Goal: Task Accomplishment & Management: Manage account settings

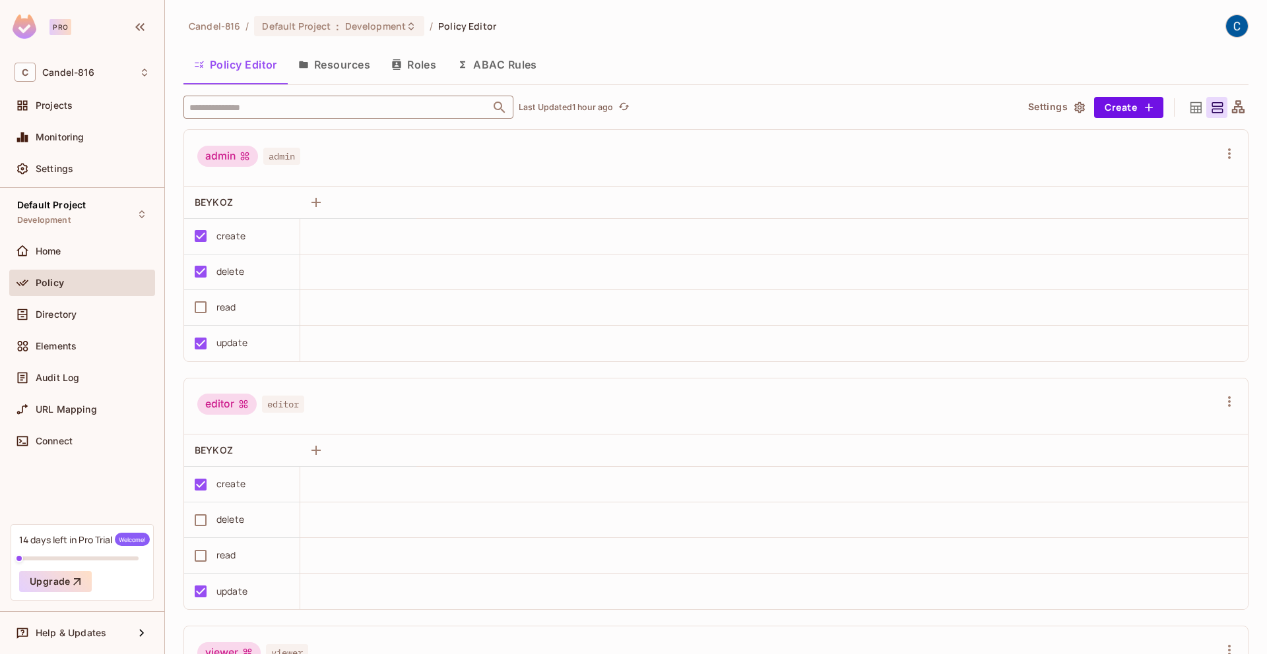
scroll to position [1, 0]
click at [127, 209] on div "Default Project Development" at bounding box center [82, 214] width 146 height 36
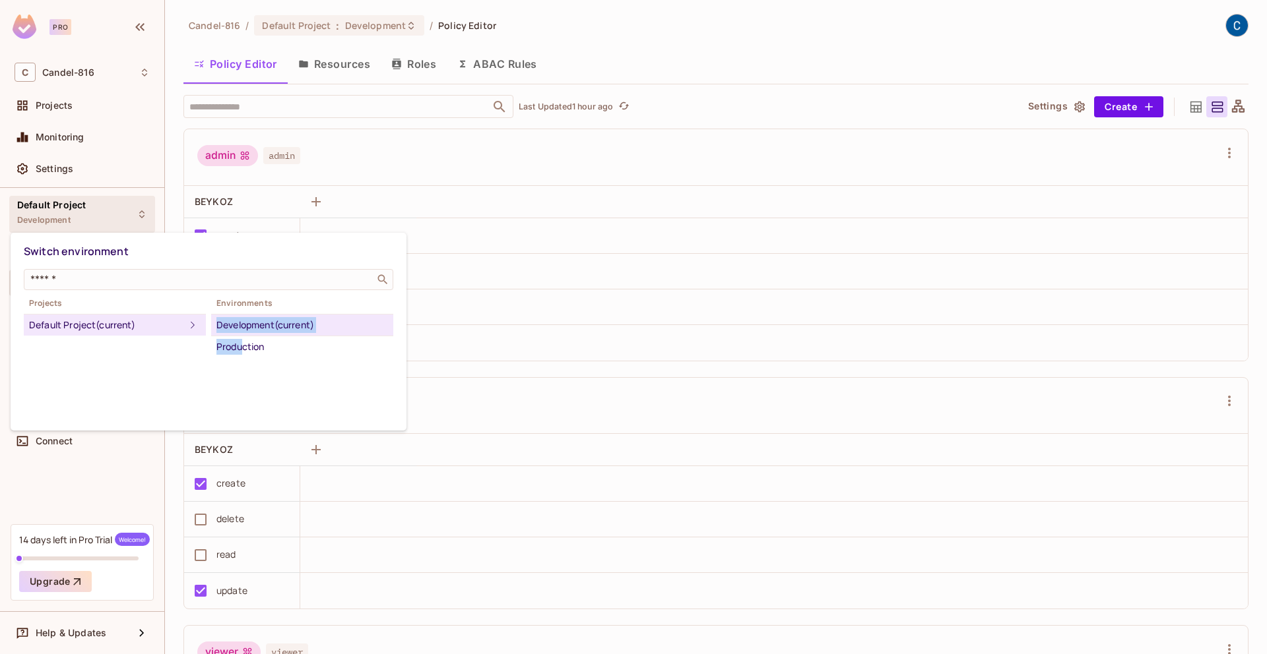
drag, startPoint x: 245, startPoint y: 342, endPoint x: 239, endPoint y: 313, distance: 29.5
click at [239, 313] on div "Environments Development (current) Production" at bounding box center [302, 327] width 182 height 59
click at [177, 381] on div "Switch environment ​ Projects Default Project (current) Environments Developmen…" at bounding box center [209, 332] width 396 height 198
click at [148, 389] on div "Switch environment ​ Projects Default Project (current) Environments Developmen…" at bounding box center [209, 332] width 396 height 198
click at [115, 457] on div at bounding box center [633, 327] width 1267 height 654
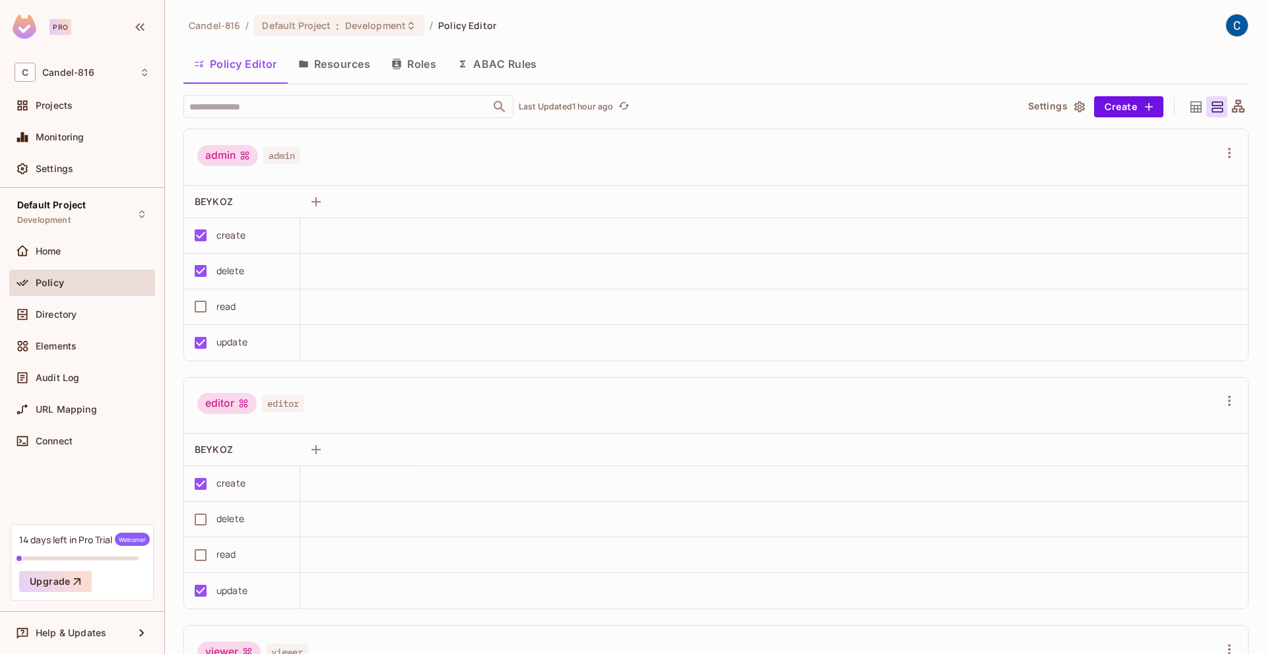
click at [115, 457] on div "Connect" at bounding box center [82, 444] width 146 height 32
click at [108, 498] on div "Default Project Development Home Policy Directory Elements Audit Log URL Mappin…" at bounding box center [82, 356] width 164 height 336
click at [76, 106] on div "Projects" at bounding box center [93, 105] width 114 height 11
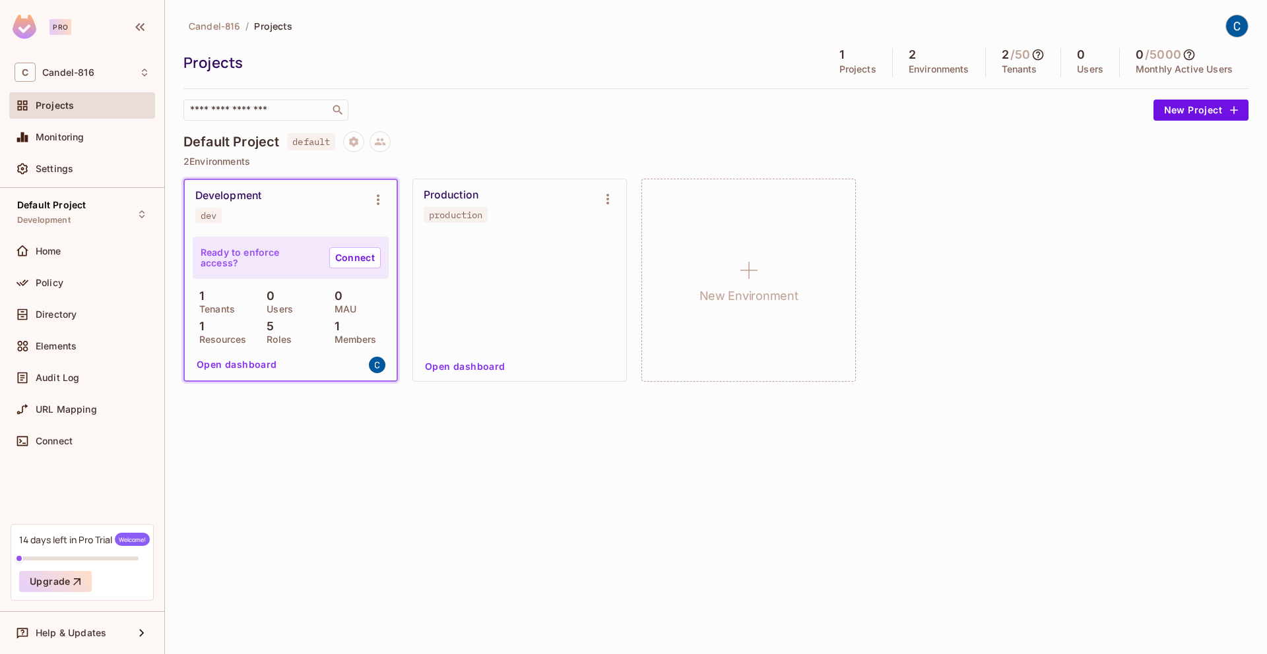
click at [353, 367] on div "Open dashboard" at bounding box center [289, 365] width 197 height 23
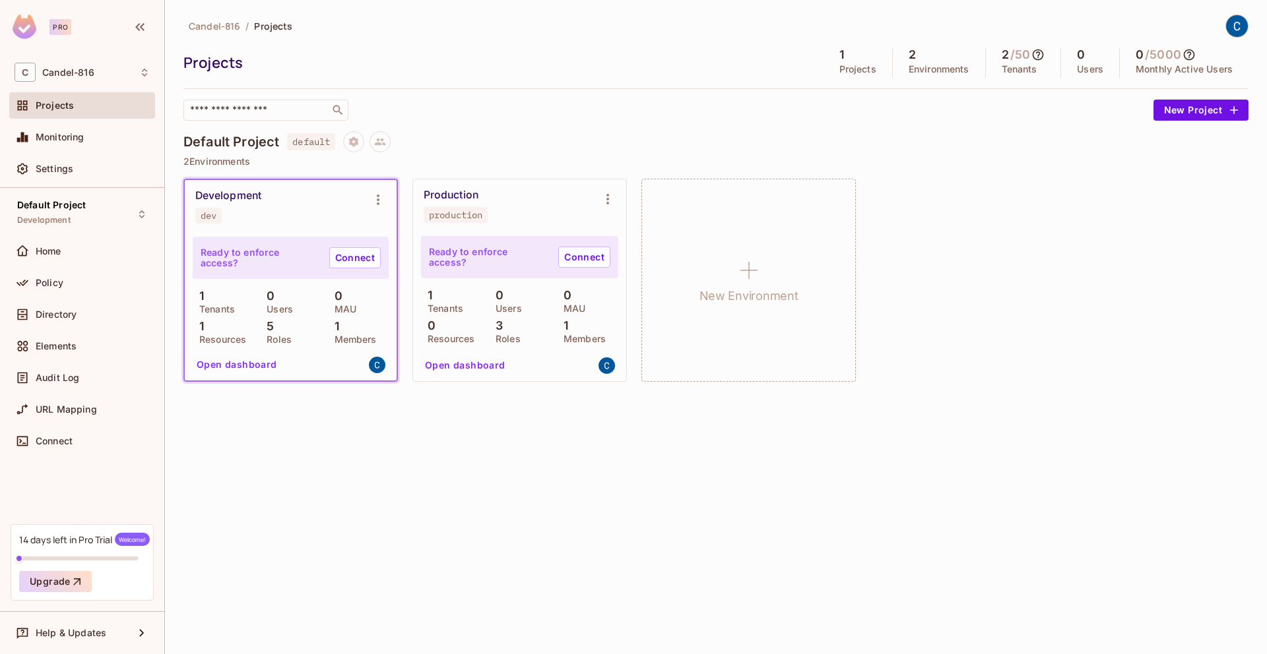
click at [450, 353] on div "Ready to enforce access? Connect 1 Tenants 0 Users 0 MAU 0 Resources 3 Roles 1 …" at bounding box center [519, 306] width 213 height 149
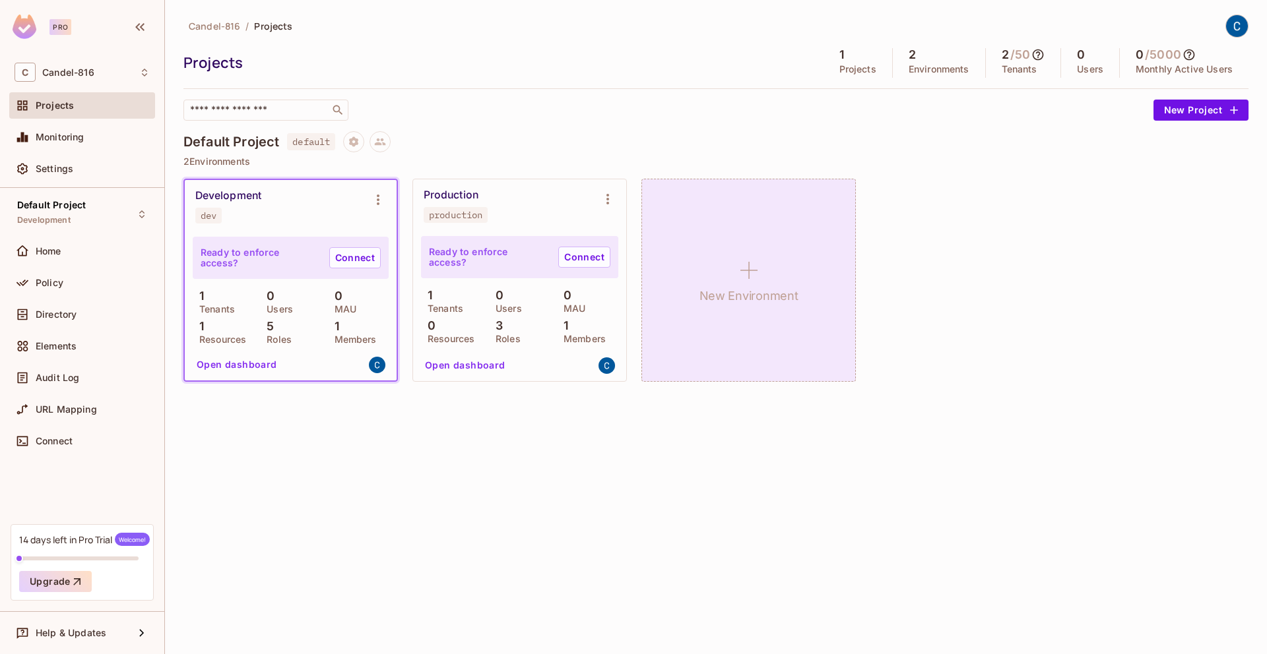
click at [680, 363] on div "New Environment" at bounding box center [748, 280] width 214 height 203
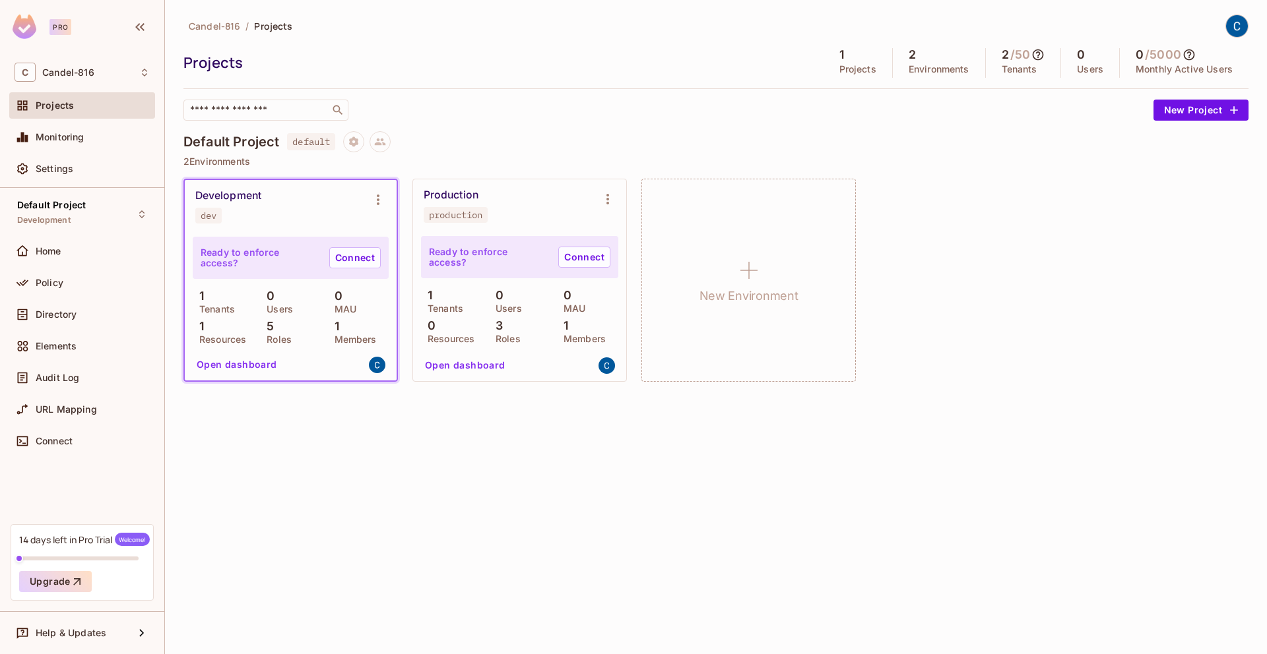
click at [388, 251] on div "Ready to enforce access? Connect 1 Tenants 0 Users 0 MAU 1 Resources 5 Roles 1 …" at bounding box center [291, 307] width 212 height 148
click at [475, 279] on div "Ready to enforce access? Connect 1 Tenants 0 Users 0 MAU 0 Resources 3 Roles 1 …" at bounding box center [519, 289] width 197 height 107
click at [597, 359] on div at bounding box center [606, 365] width 23 height 23
click at [598, 214] on div "Production production" at bounding box center [519, 205] width 213 height 53
click at [603, 205] on icon "Environment settings" at bounding box center [608, 199] width 16 height 16
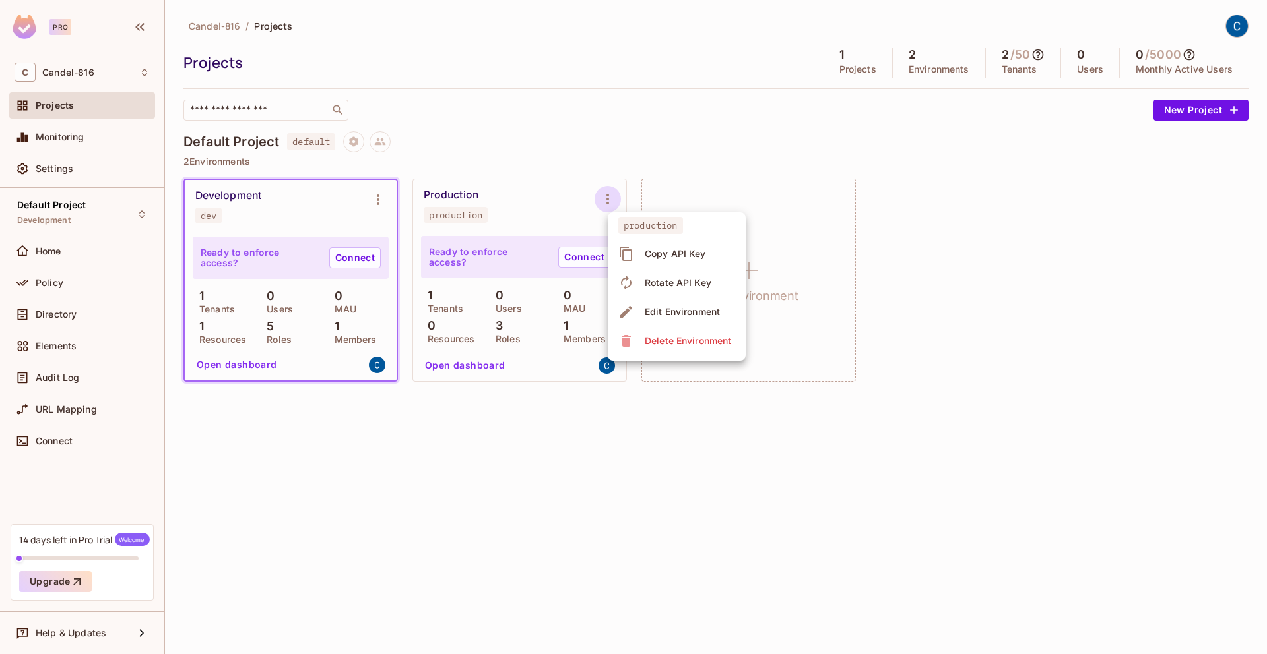
click at [652, 306] on div "Edit Environment" at bounding box center [682, 311] width 75 height 13
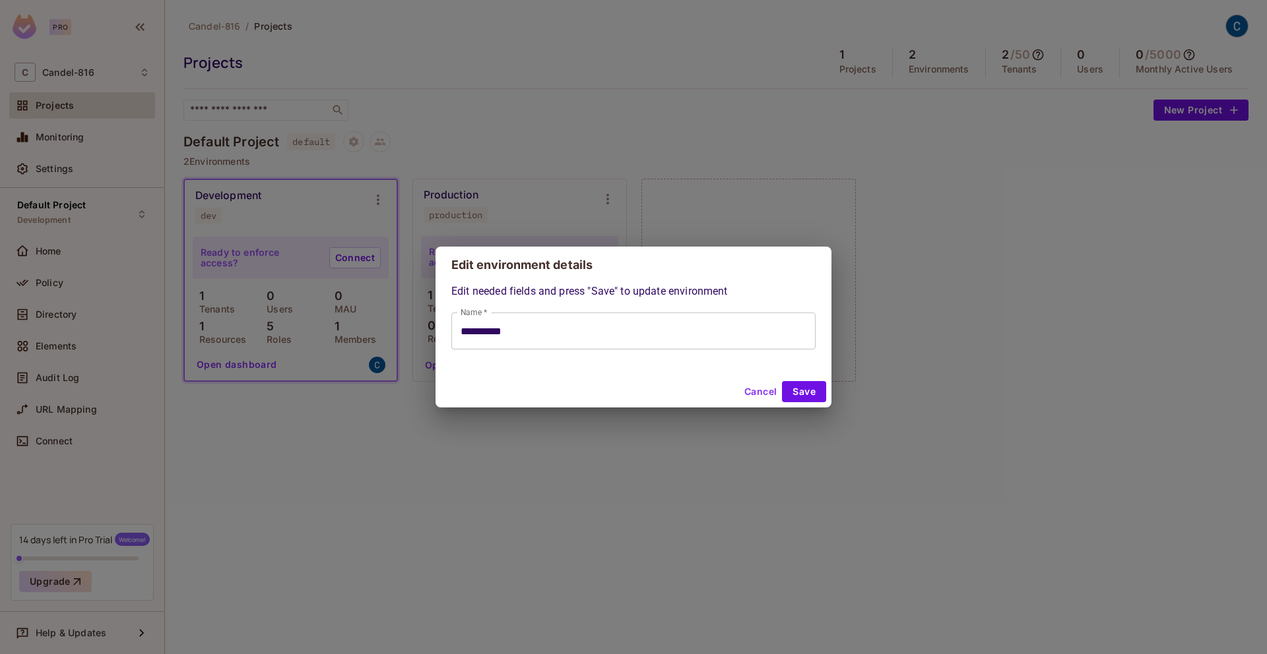
type input "**********"
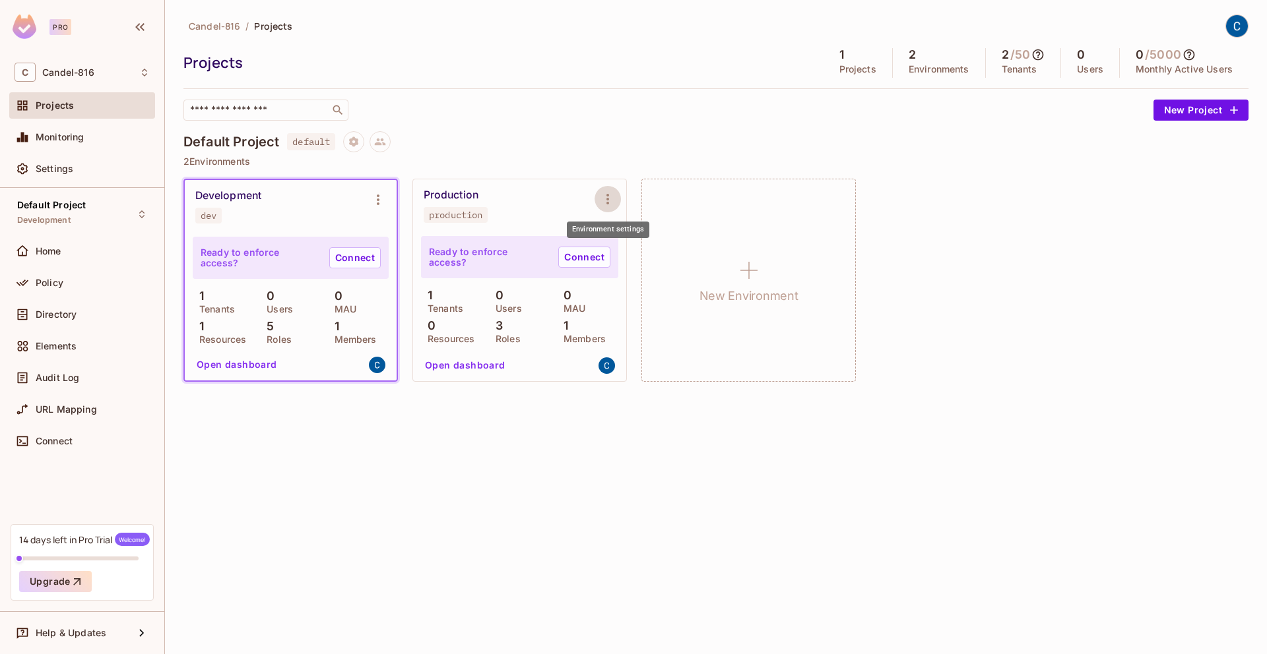
click at [407, 181] on div "Development dev Ready to enforce access? Connect 1 Tenants 0 Users 0 MAU 1 Reso…" at bounding box center [715, 280] width 1065 height 203
click at [520, 187] on div "Production production" at bounding box center [519, 205] width 213 height 53
click at [468, 186] on div "Production production" at bounding box center [519, 205] width 213 height 53
click at [53, 136] on span "Monitoring" at bounding box center [60, 137] width 49 height 11
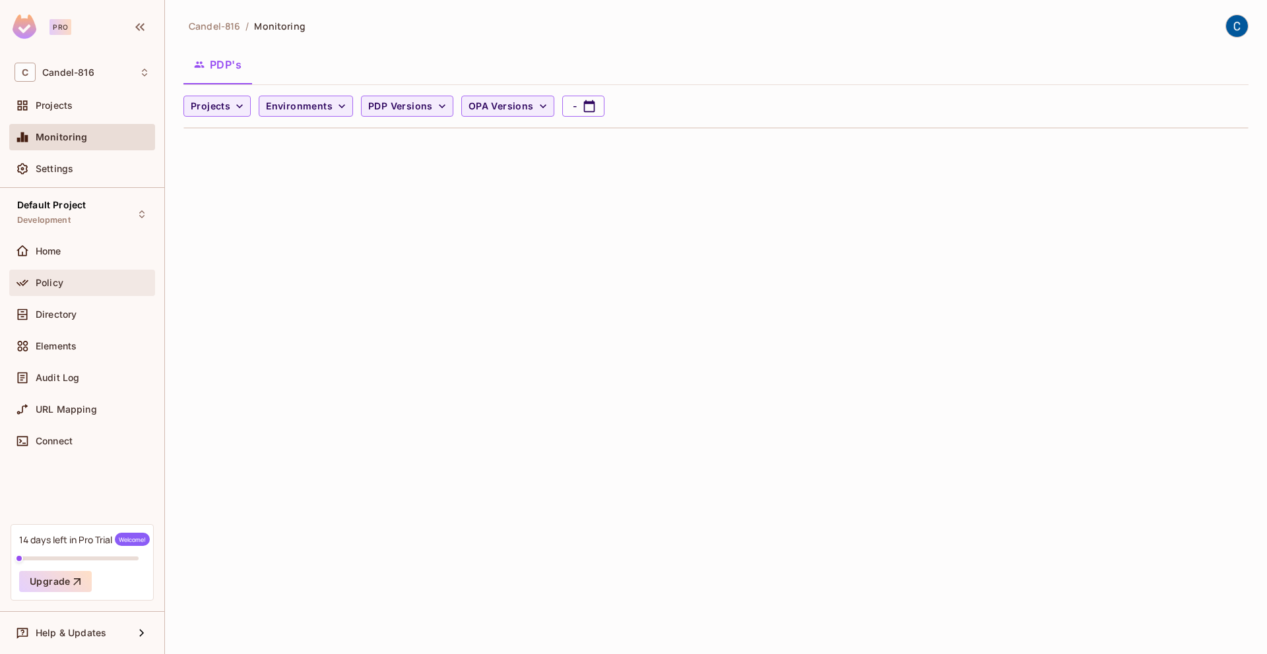
click at [71, 284] on div "Policy" at bounding box center [93, 283] width 114 height 11
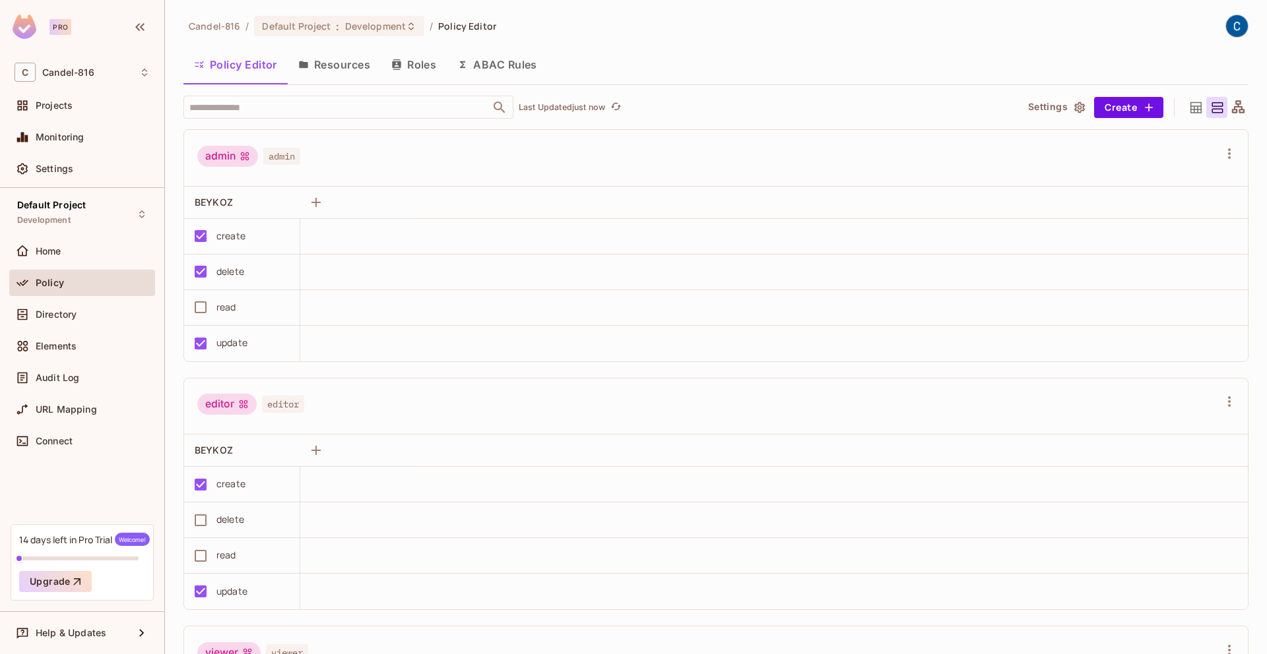
click at [113, 286] on div "Policy" at bounding box center [93, 283] width 114 height 11
click at [326, 66] on button "Resources" at bounding box center [334, 64] width 93 height 33
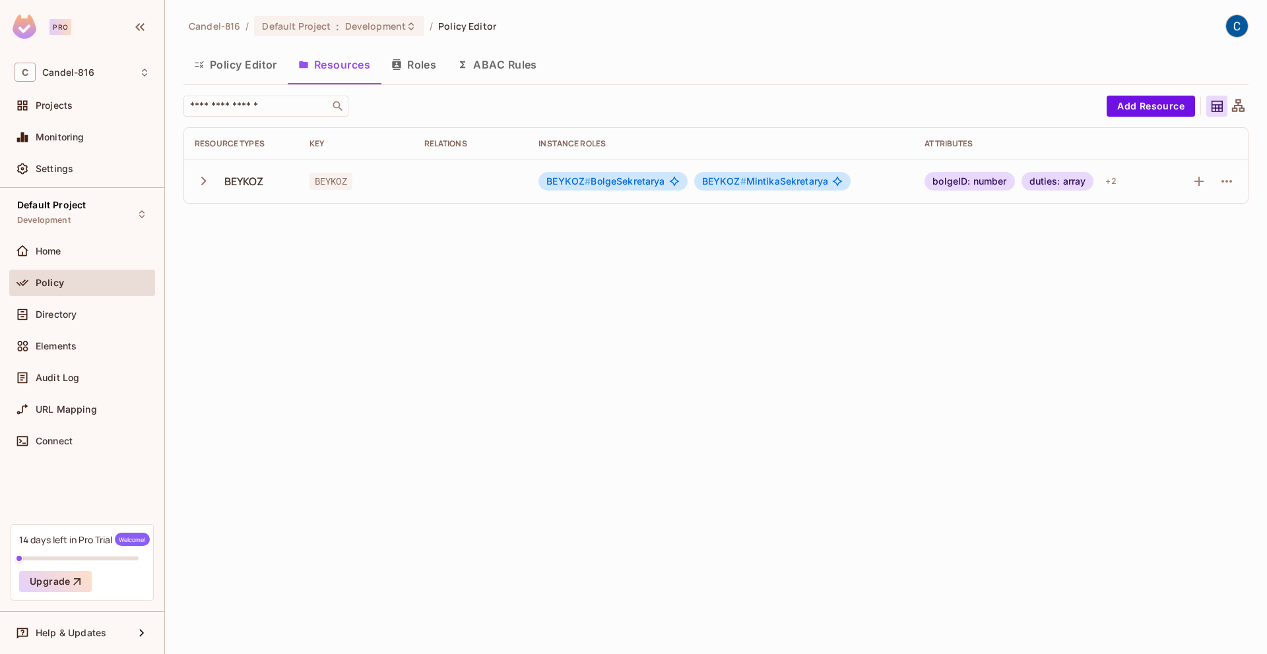
click at [198, 187] on icon "button" at bounding box center [204, 181] width 18 height 18
click at [592, 170] on td "BEYKOZ # BolgeSekretarya BEYKOZ # MintikaSekretarya" at bounding box center [721, 182] width 386 height 44
click at [727, 189] on div "BEYKOZ # MintikaSekretarya" at bounding box center [772, 181] width 157 height 18
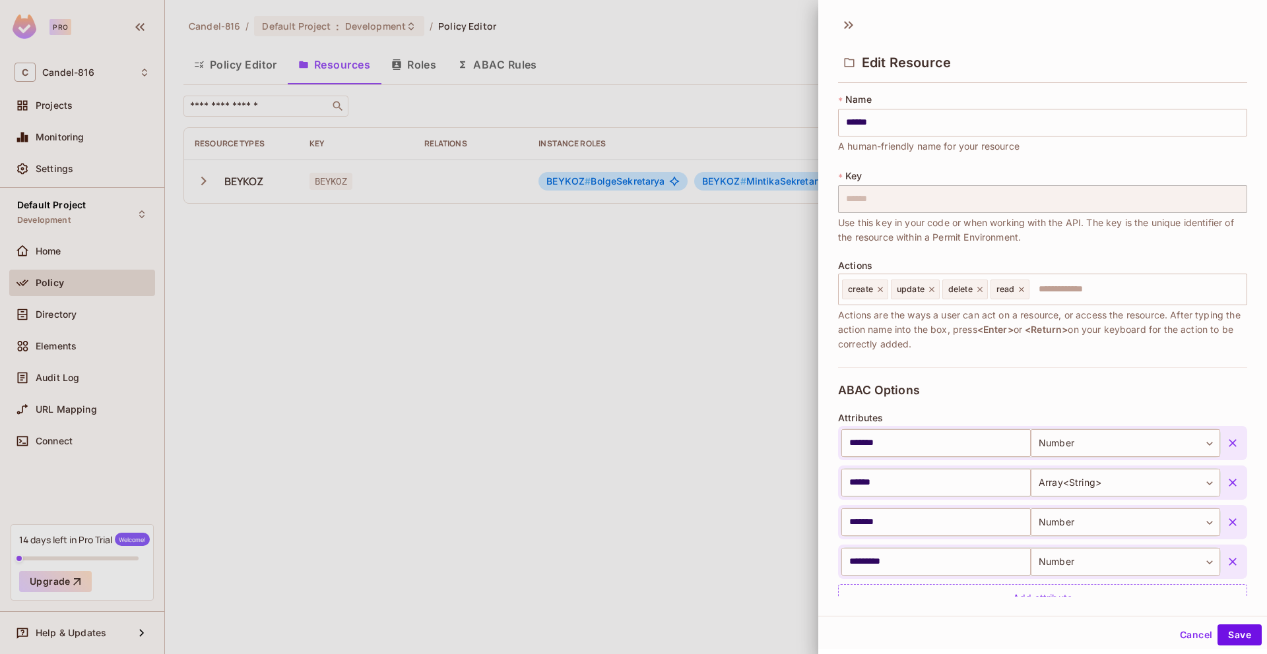
click at [568, 252] on div at bounding box center [633, 327] width 1267 height 654
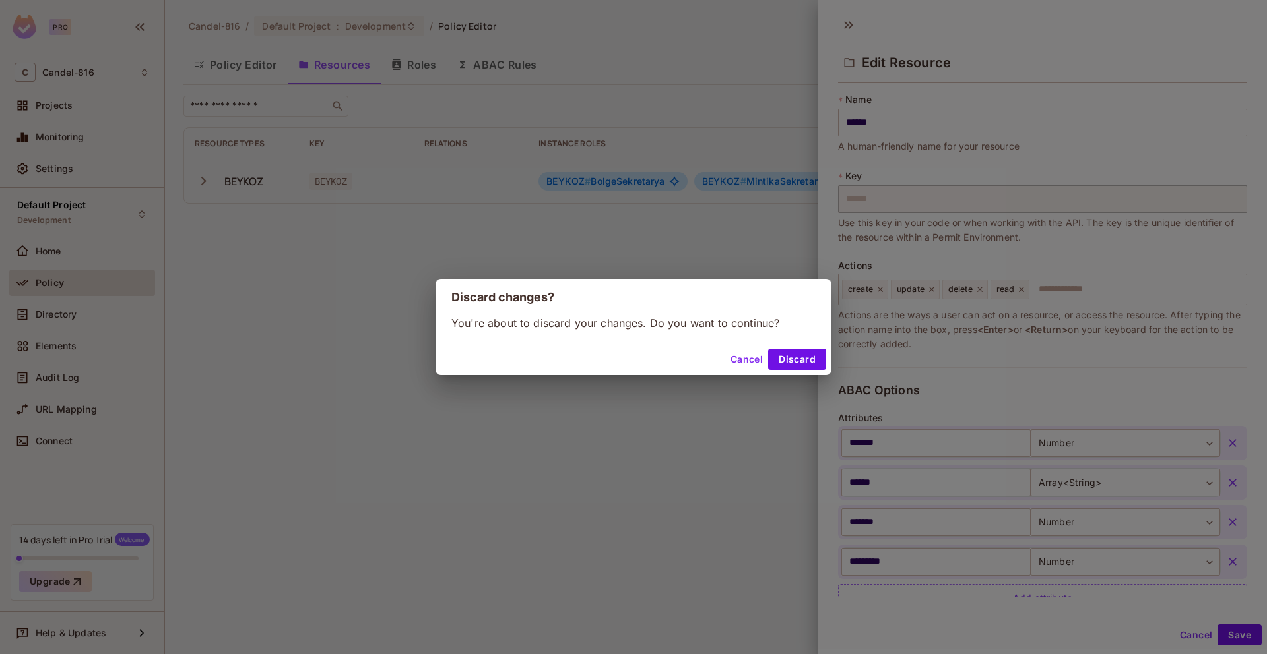
click at [545, 265] on div "Discard changes? You're about to discard your changes. Do you want to continue?…" at bounding box center [633, 327] width 1267 height 654
click at [488, 230] on body "Pro C Candel-816 Projects Monitoring Settings Default Project Development Home …" at bounding box center [633, 327] width 1267 height 654
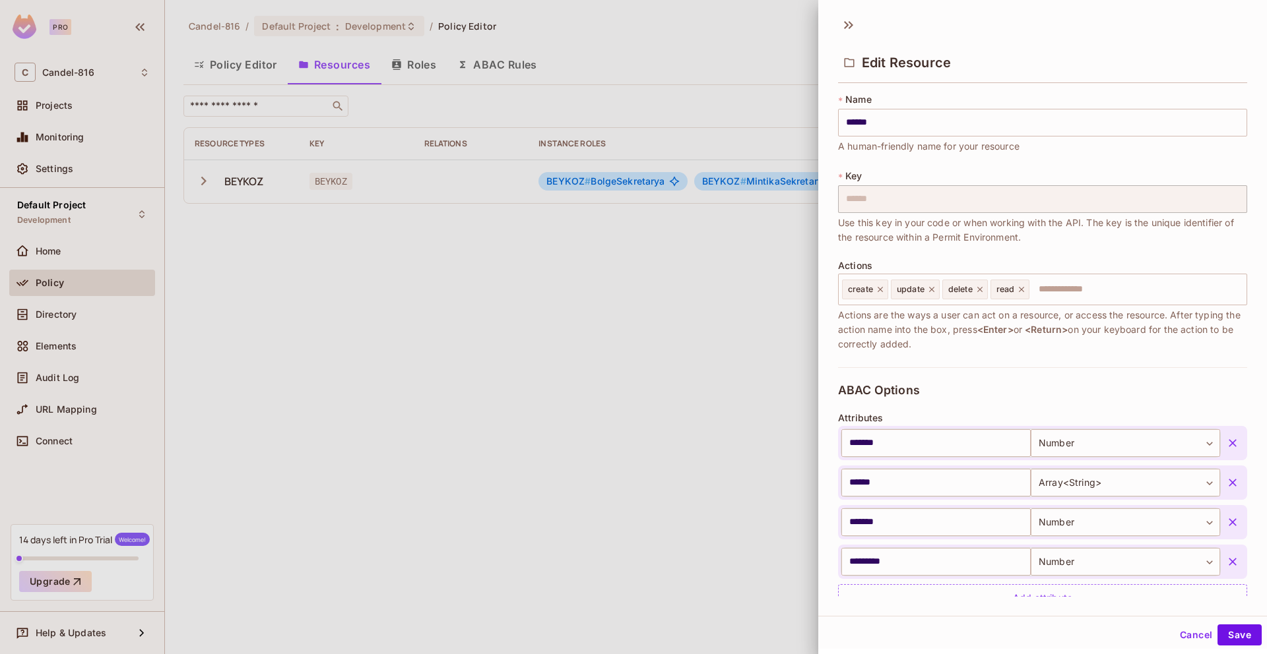
click at [810, 321] on div at bounding box center [633, 327] width 1267 height 654
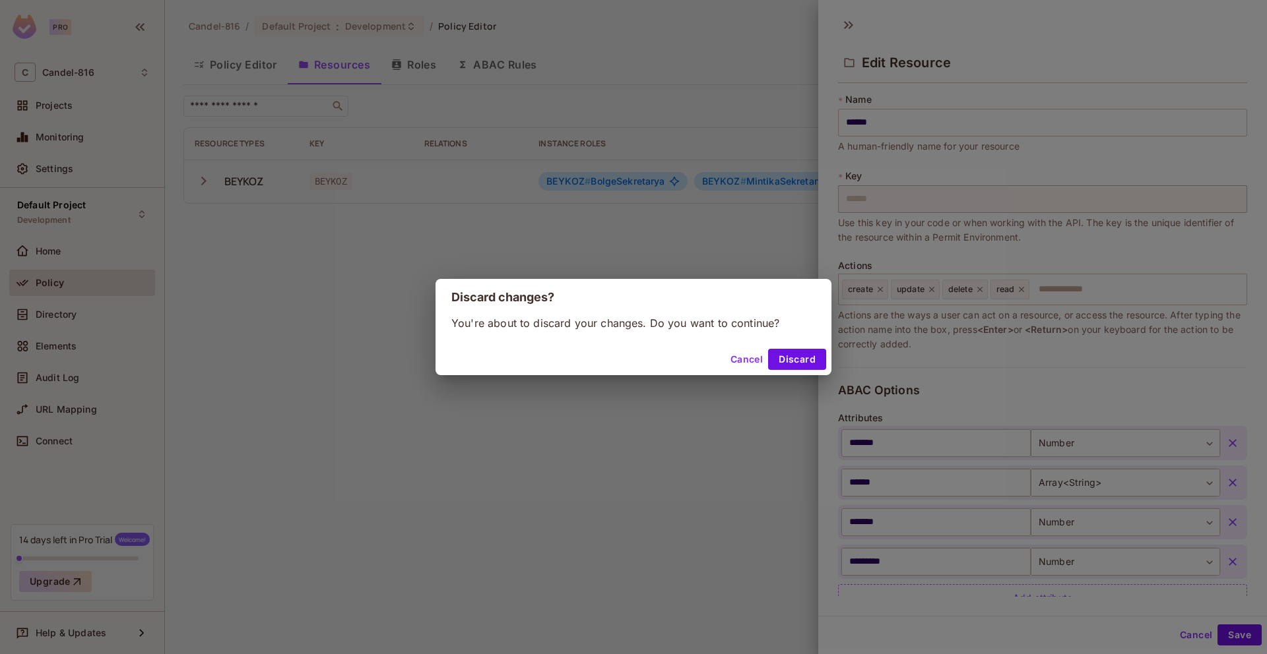
click at [751, 366] on button "Cancel" at bounding box center [746, 359] width 43 height 21
